Goal: Check status: Check status

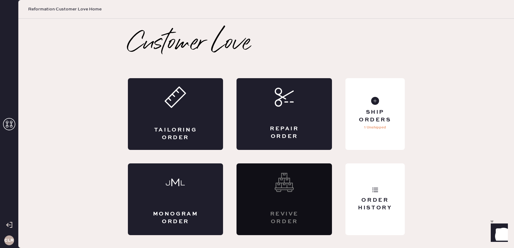
click at [9, 123] on icon at bounding box center [9, 124] width 12 height 12
click at [9, 124] on icon at bounding box center [9, 124] width 12 height 12
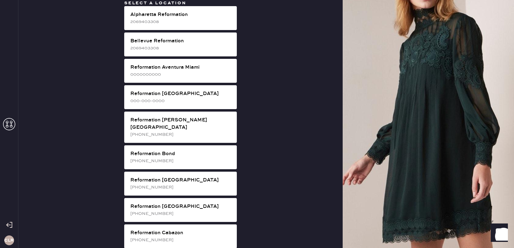
scroll to position [891, 0]
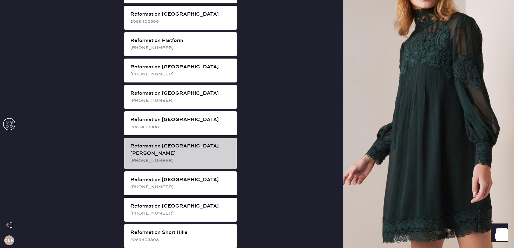
click at [196, 157] on div "[PHONE_NUMBER]" at bounding box center [181, 160] width 102 height 7
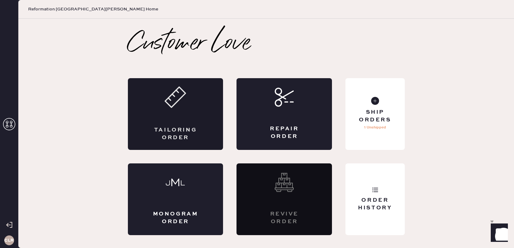
scroll to position [0, 0]
click at [362, 197] on div "Order History" at bounding box center [374, 203] width 49 height 15
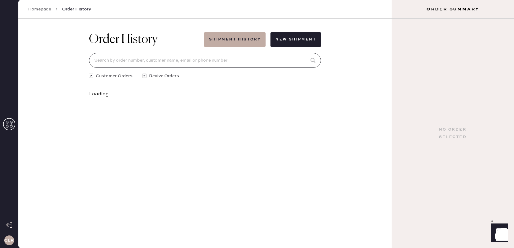
click at [243, 62] on input at bounding box center [205, 60] width 232 height 15
paste input "[EMAIL_ADDRESS][DOMAIN_NAME]"
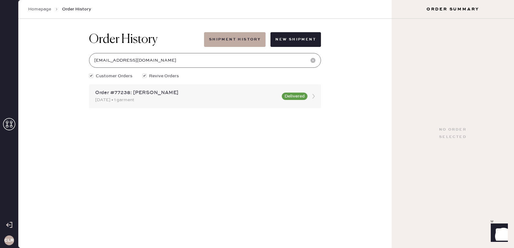
type input "[EMAIL_ADDRESS][DOMAIN_NAME]"
click at [312, 95] on icon at bounding box center [314, 96] width 12 height 12
